Goal: Feedback & Contribution: Leave review/rating

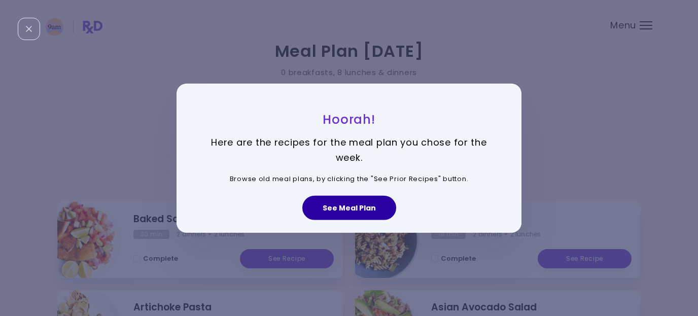
click at [374, 209] on button "See Meal Plan" at bounding box center [349, 208] width 94 height 24
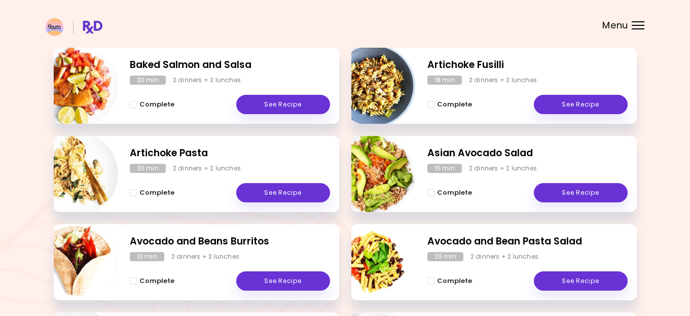
scroll to position [155, 0]
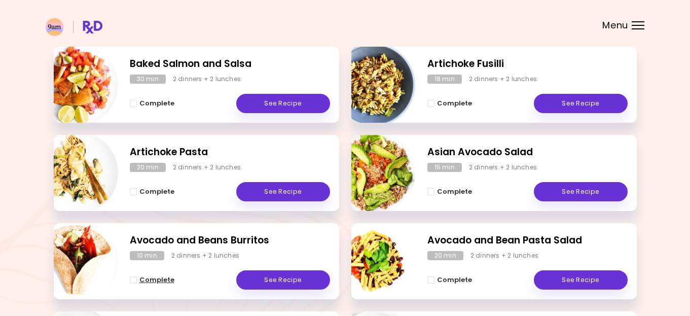
click at [140, 281] on span "Complete" at bounding box center [156, 280] width 35 height 8
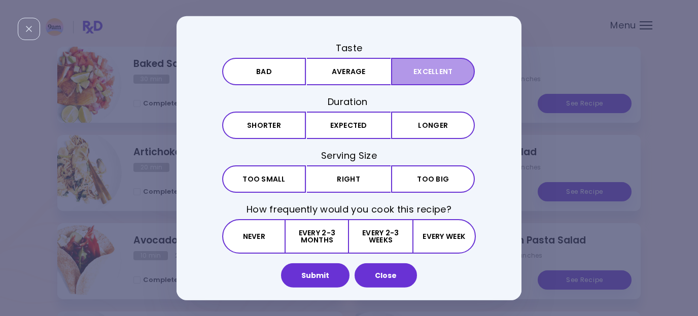
click at [445, 72] on button "Excellent" at bounding box center [433, 70] width 84 height 27
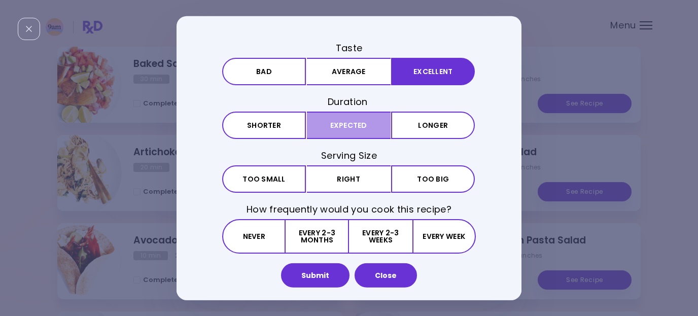
click at [354, 129] on button "Expected" at bounding box center [349, 125] width 84 height 27
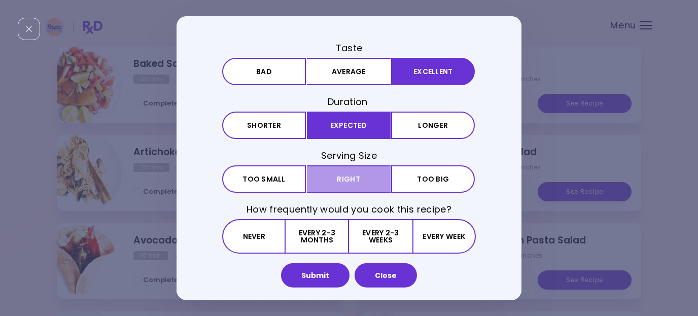
click at [359, 177] on button "Right" at bounding box center [349, 178] width 84 height 27
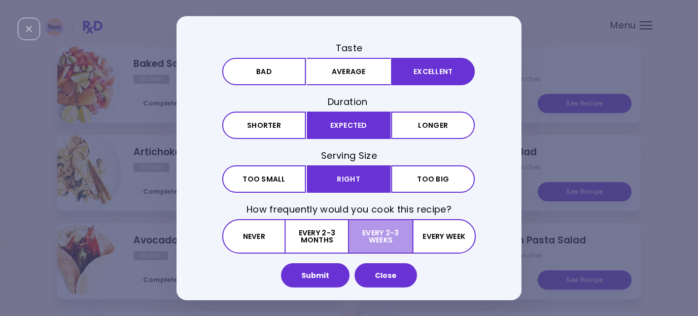
click at [389, 232] on button "Every 2-3 weeks" at bounding box center [380, 236] width 63 height 34
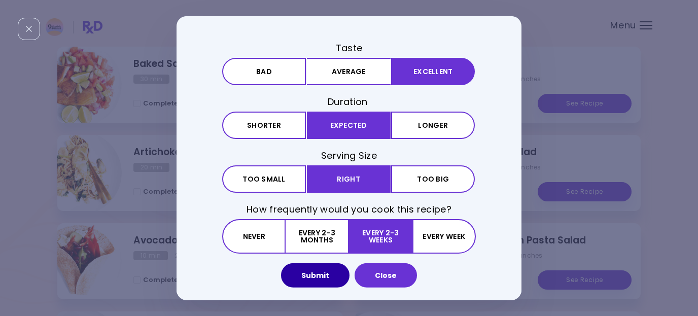
click at [319, 282] on button "Submit" at bounding box center [315, 275] width 68 height 24
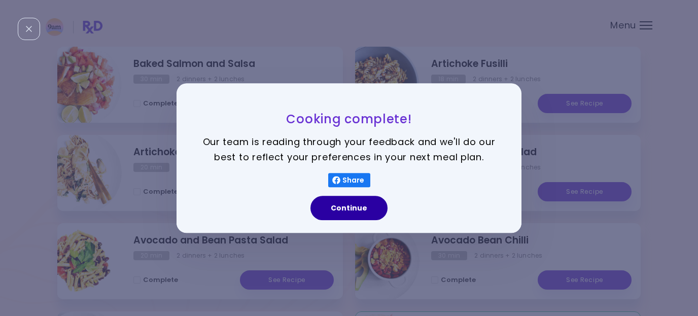
click at [367, 214] on button "Continue" at bounding box center [348, 208] width 77 height 24
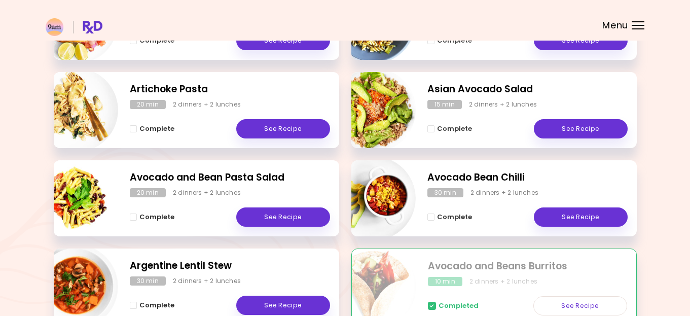
scroll to position [222, 0]
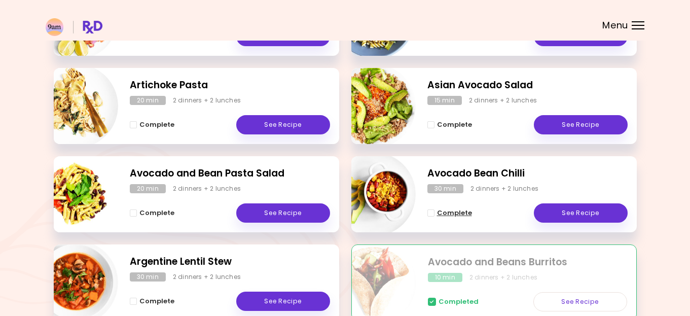
click at [440, 218] on button "Complete" at bounding box center [449, 213] width 45 height 12
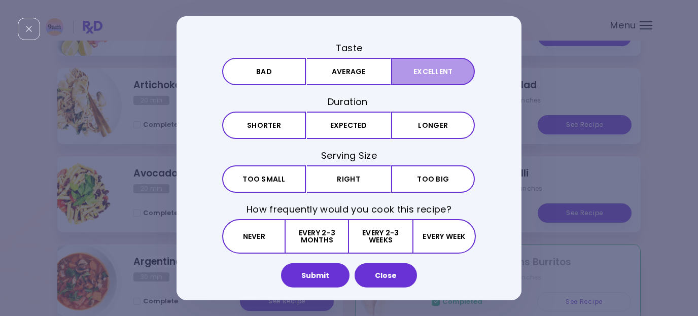
click at [438, 78] on button "Excellent" at bounding box center [433, 70] width 84 height 27
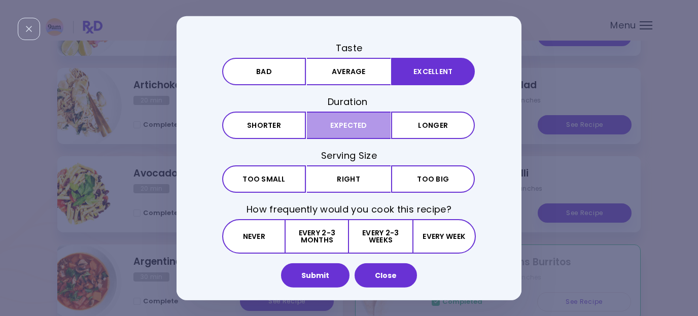
click at [368, 128] on button "Expected" at bounding box center [349, 125] width 84 height 27
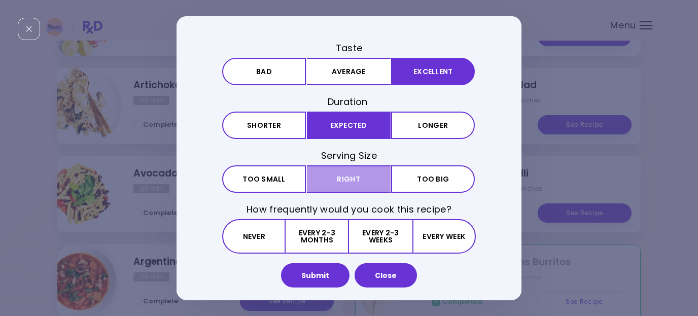
click at [371, 184] on button "Right" at bounding box center [349, 178] width 84 height 27
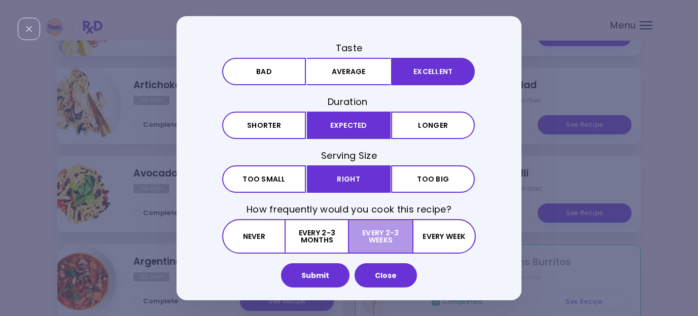
click at [392, 236] on button "Every 2-3 weeks" at bounding box center [380, 236] width 63 height 34
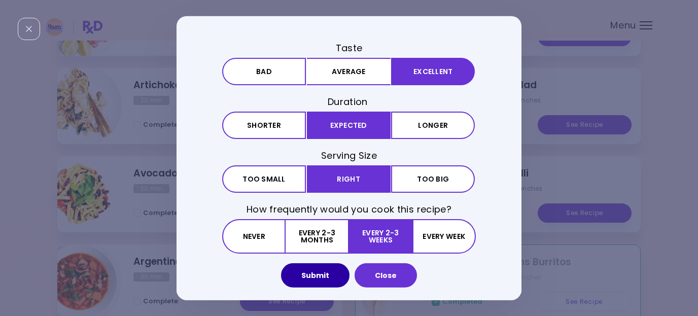
click at [325, 271] on button "Submit" at bounding box center [315, 275] width 68 height 24
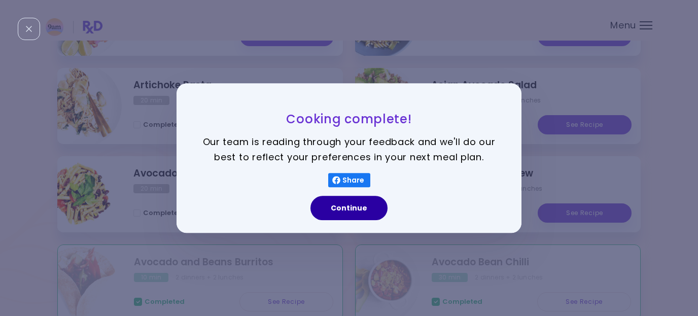
click at [361, 213] on button "Continue" at bounding box center [348, 208] width 77 height 24
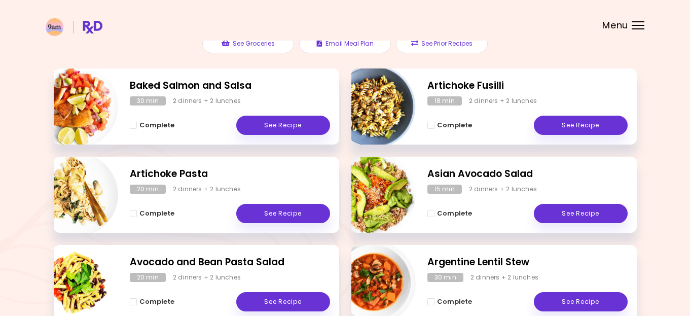
scroll to position [133, 0]
click at [439, 130] on button "Complete" at bounding box center [449, 125] width 45 height 12
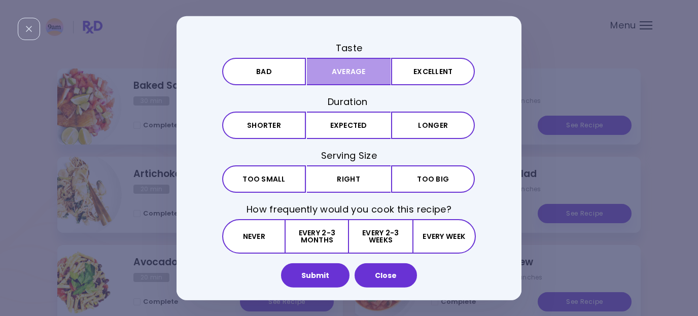
click at [355, 81] on button "Average" at bounding box center [349, 70] width 84 height 27
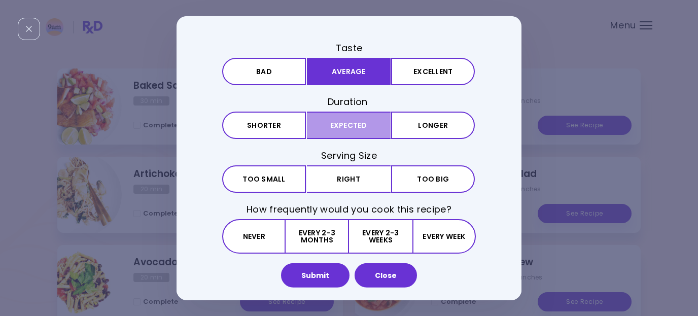
click at [364, 126] on button "Expected" at bounding box center [349, 125] width 84 height 27
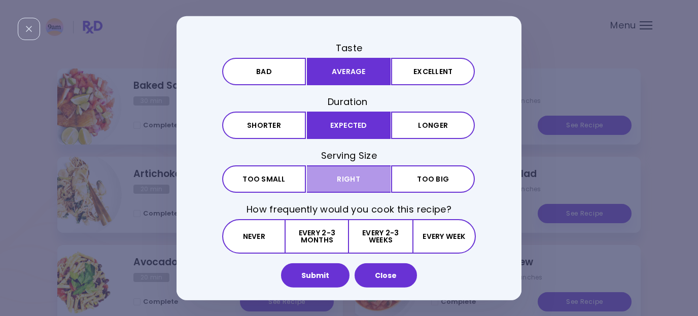
click at [374, 180] on button "Right" at bounding box center [349, 178] width 84 height 27
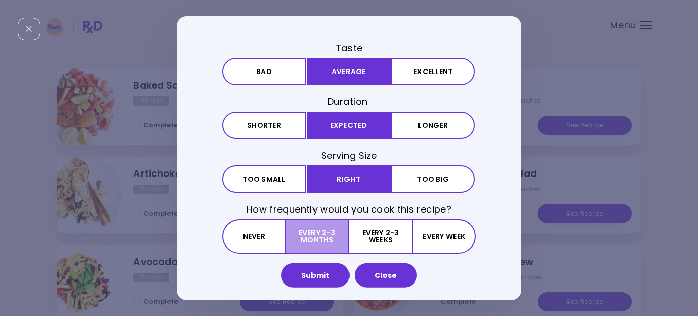
click at [320, 238] on button "Every 2-3 months" at bounding box center [317, 236] width 63 height 34
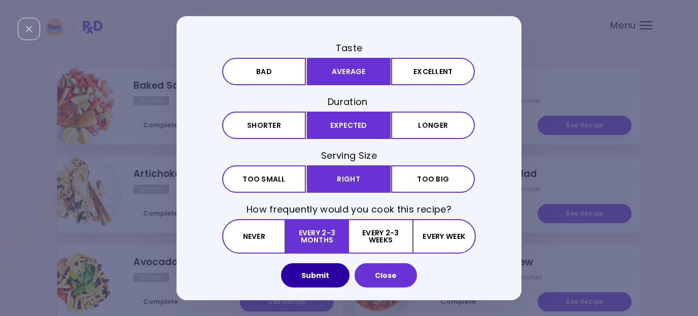
click at [321, 278] on button "Submit" at bounding box center [315, 275] width 68 height 24
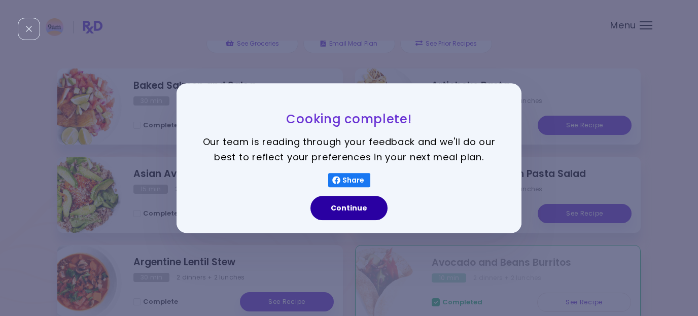
click at [377, 212] on button "Continue" at bounding box center [348, 208] width 77 height 24
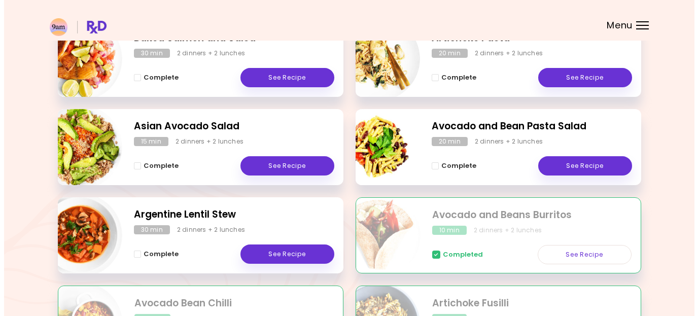
scroll to position [171, 0]
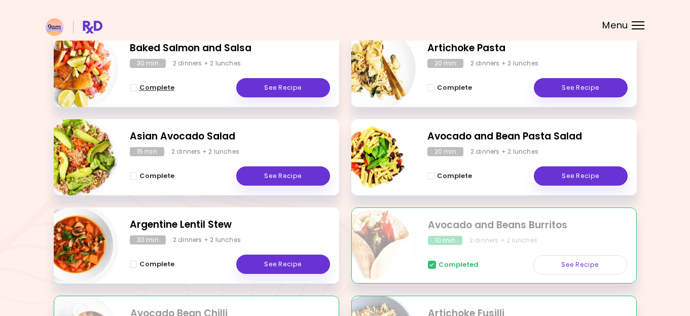
click at [157, 88] on span "Complete" at bounding box center [156, 88] width 35 height 8
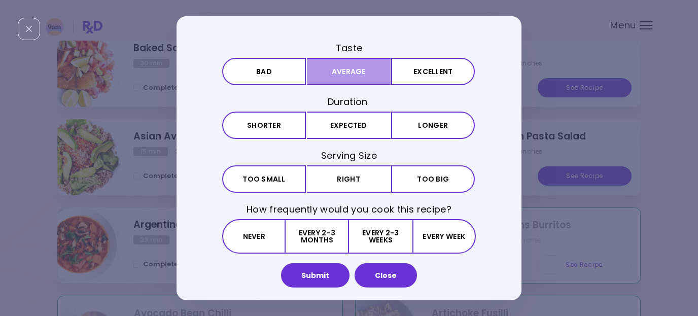
click at [376, 77] on button "Average" at bounding box center [349, 70] width 84 height 27
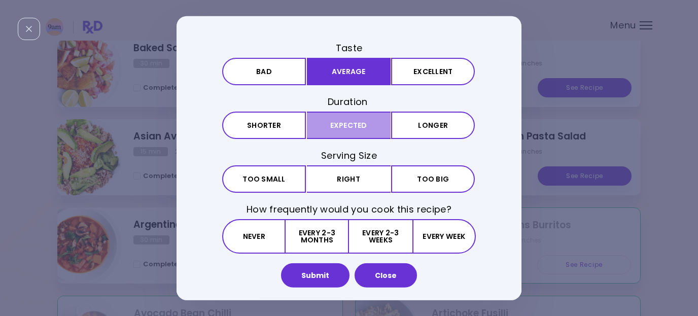
click at [372, 125] on button "Expected" at bounding box center [349, 125] width 84 height 27
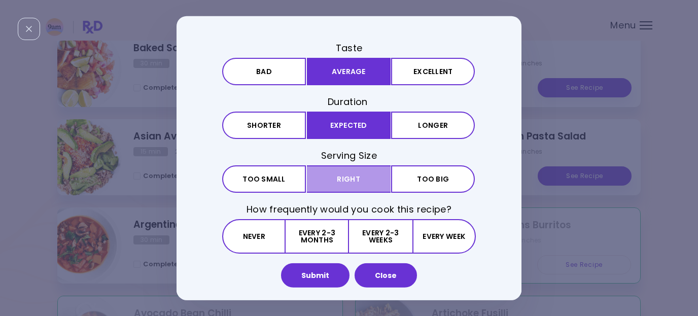
click at [367, 177] on button "Right" at bounding box center [349, 178] width 84 height 27
click at [324, 239] on button "Every 2-3 months" at bounding box center [317, 236] width 63 height 34
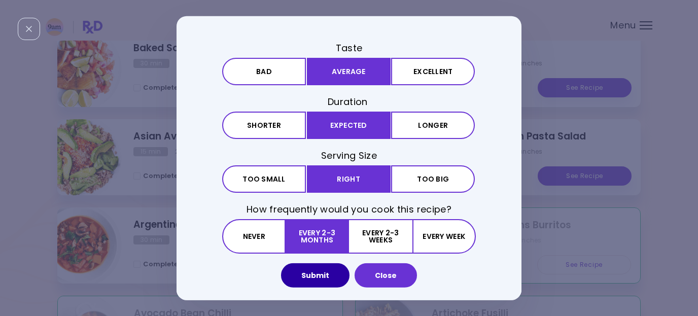
click at [322, 281] on button "Submit" at bounding box center [315, 275] width 68 height 24
